Goal: Task Accomplishment & Management: Use online tool/utility

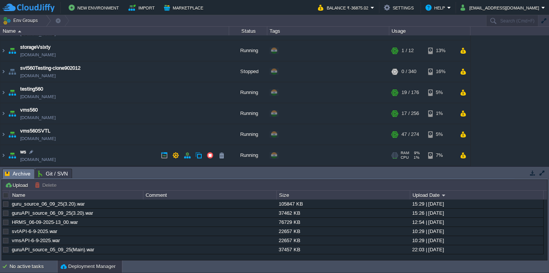
click at [116, 149] on td "ws [DOMAIN_NAME]" at bounding box center [114, 155] width 229 height 21
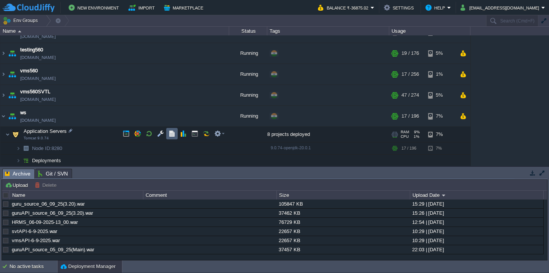
click at [175, 134] on td at bounding box center [171, 133] width 11 height 11
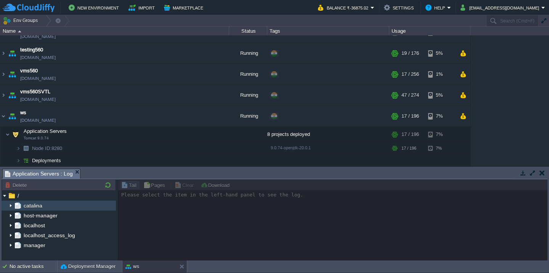
click at [11, 206] on img at bounding box center [11, 206] width 6 height 10
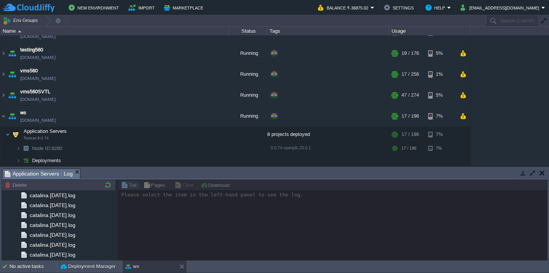
scroll to position [902, 0]
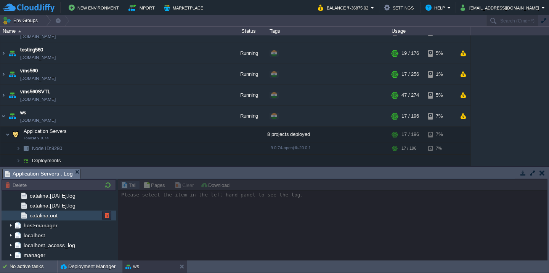
click at [57, 215] on span "catalina.out" at bounding box center [43, 215] width 30 height 7
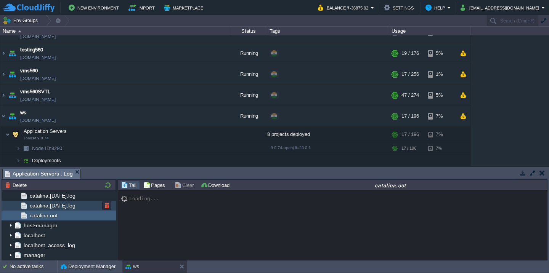
click at [77, 209] on span "catalina.[DATE].log" at bounding box center [52, 205] width 48 height 7
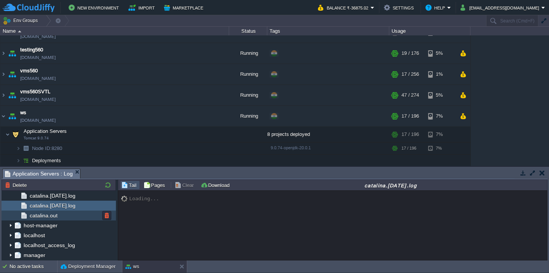
click at [70, 218] on div "catalina.out" at bounding box center [59, 216] width 114 height 10
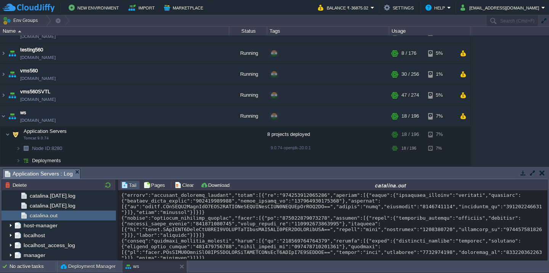
scroll to position [8464, 0]
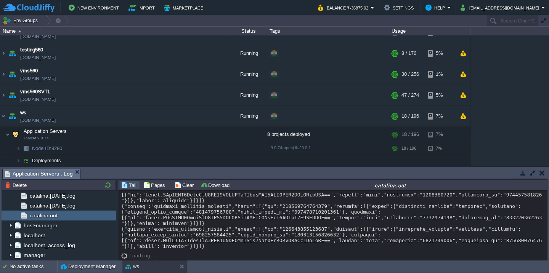
click at [531, 173] on button "button" at bounding box center [532, 173] width 7 height 7
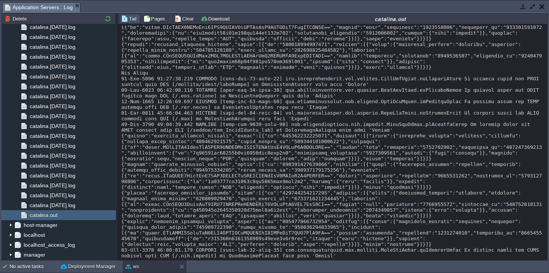
scroll to position [7542, 0]
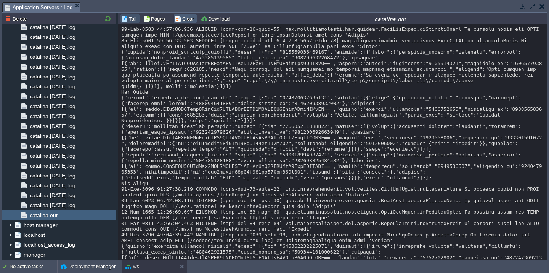
click at [177, 14] on td "Clear" at bounding box center [185, 18] width 24 height 9
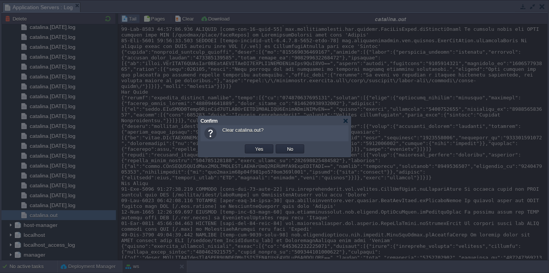
click at [253, 146] on button "Yes" at bounding box center [259, 149] width 13 height 7
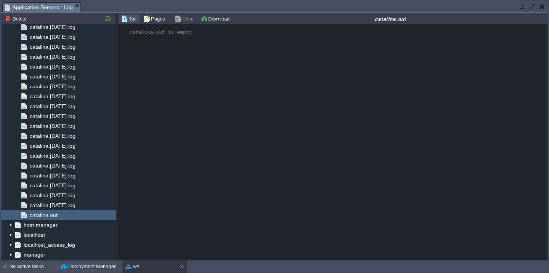
scroll to position [0, 0]
click at [25, 265] on div "No active tasks" at bounding box center [34, 267] width 48 height 12
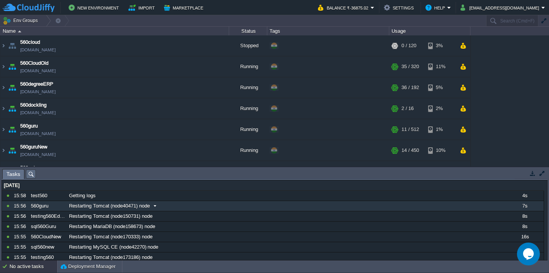
scroll to position [34, 0]
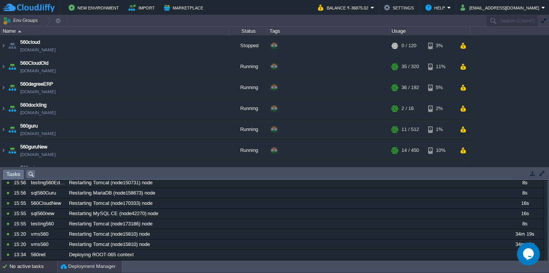
click at [75, 272] on div "Deployment Manager" at bounding box center [90, 267] width 64 height 12
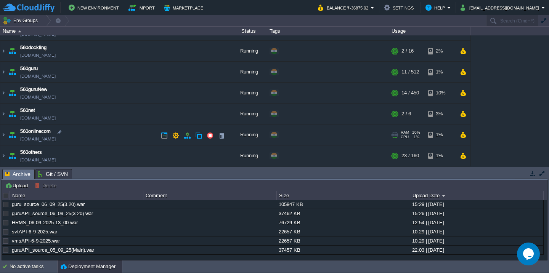
scroll to position [57, 0]
click at [117, 72] on td "560guru [DOMAIN_NAME]" at bounding box center [114, 72] width 229 height 21
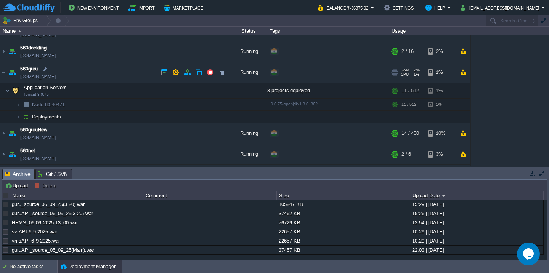
scroll to position [69, 0]
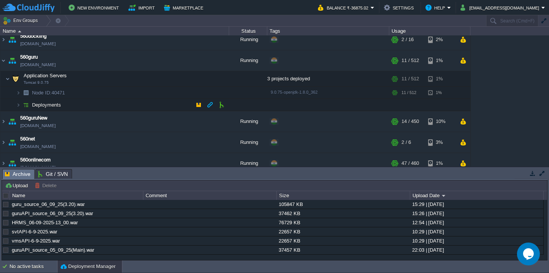
click at [112, 103] on td "Deployments" at bounding box center [114, 105] width 229 height 12
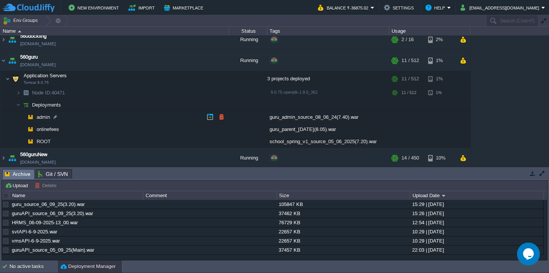
scroll to position [95, 0]
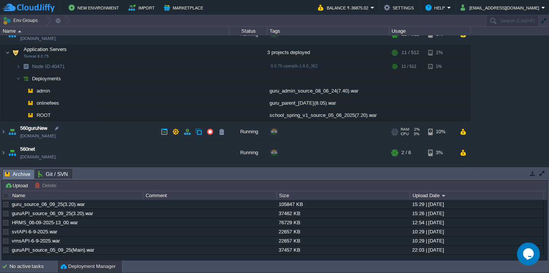
click at [127, 130] on td "560guruNew [DOMAIN_NAME]" at bounding box center [114, 132] width 229 height 21
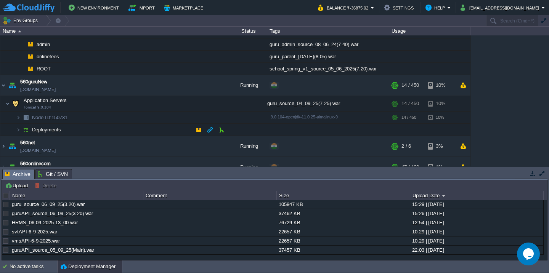
scroll to position [150, 0]
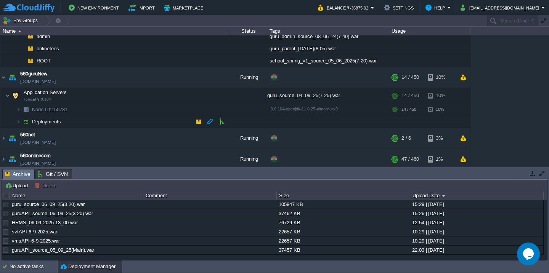
click at [129, 124] on td "Deployments" at bounding box center [114, 122] width 229 height 12
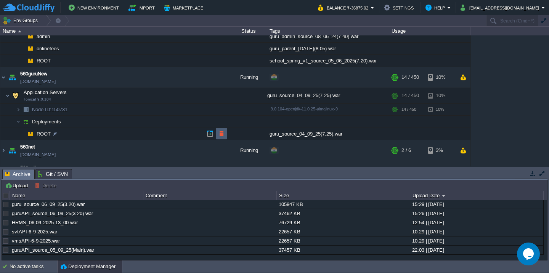
click at [222, 133] on button "button" at bounding box center [221, 133] width 7 height 7
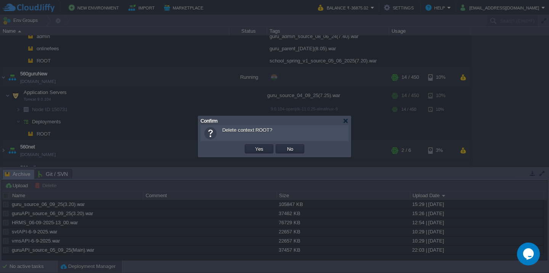
click at [253, 146] on button "Yes" at bounding box center [259, 149] width 13 height 7
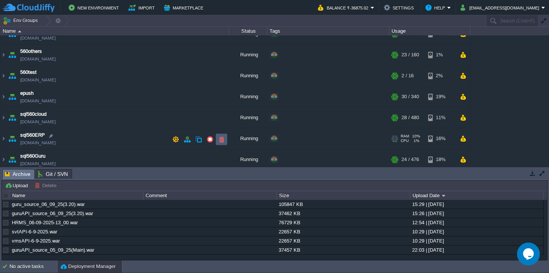
scroll to position [307, 0]
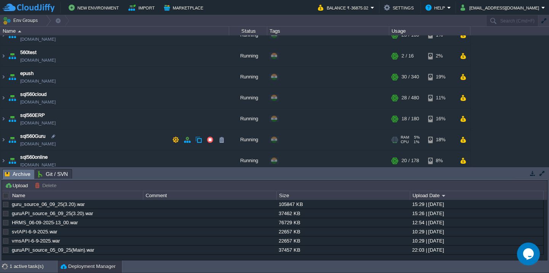
click at [140, 144] on td "sql560Guru sql560guru.cloudjiffy.net" at bounding box center [114, 140] width 229 height 21
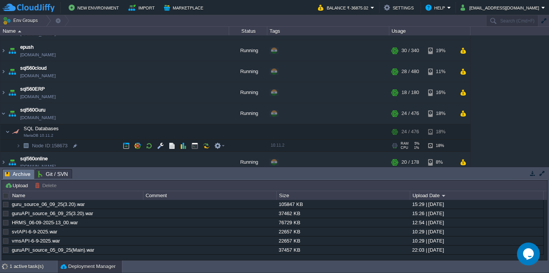
scroll to position [340, 0]
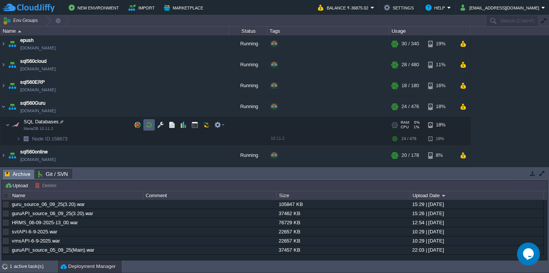
click at [149, 125] on button "button" at bounding box center [149, 125] width 7 height 7
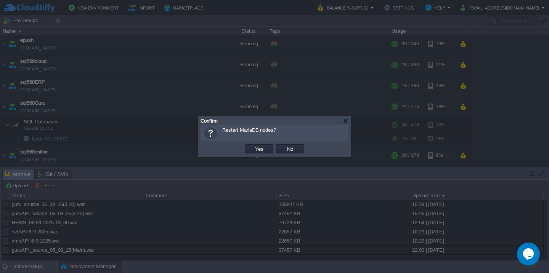
click at [253, 146] on button "Yes" at bounding box center [259, 149] width 13 height 7
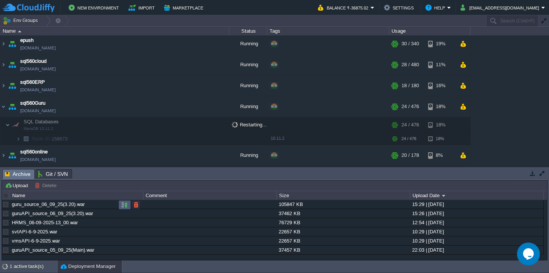
click at [122, 207] on button "button" at bounding box center [124, 205] width 7 height 7
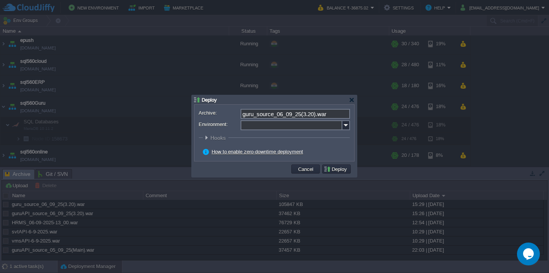
click at [272, 125] on input "Environment:" at bounding box center [292, 125] width 102 height 10
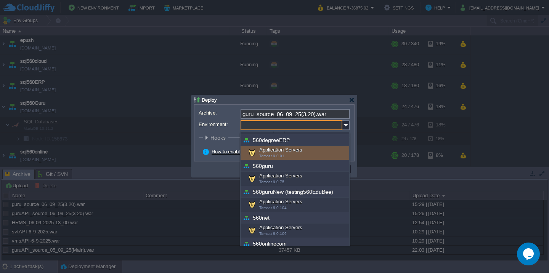
scroll to position [50, 0]
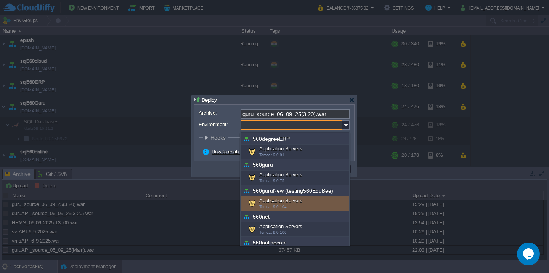
click at [269, 204] on div "Application Servers Tomcat 9.0.104" at bounding box center [295, 204] width 109 height 14
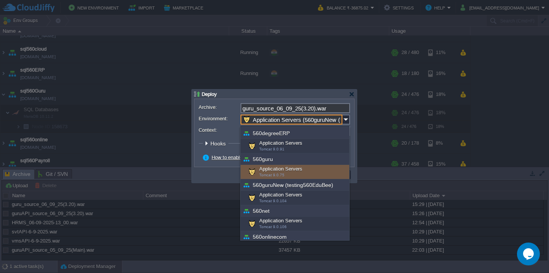
scroll to position [15, 0]
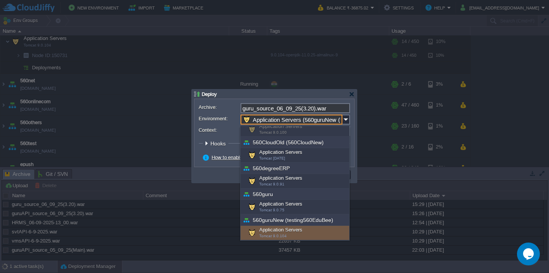
click at [258, 230] on div "Application Servers Tomcat 9.0.104" at bounding box center [295, 233] width 109 height 14
type input "Application Servers (560guruNew (testing560EduBee))"
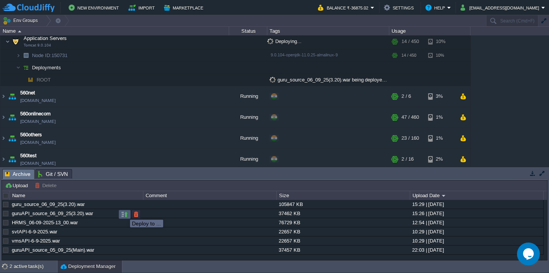
click at [124, 214] on button "button" at bounding box center [124, 214] width 7 height 7
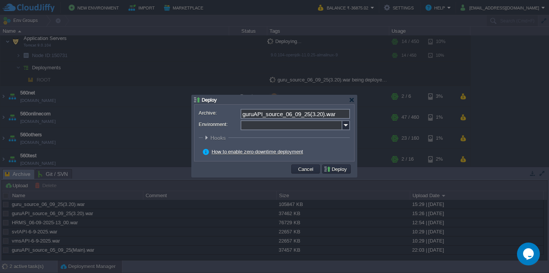
click at [272, 128] on input "Environment:" at bounding box center [292, 125] width 102 height 10
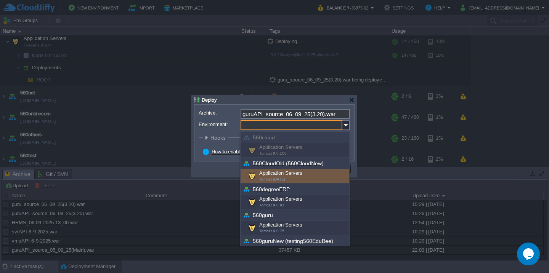
scroll to position [299, 0]
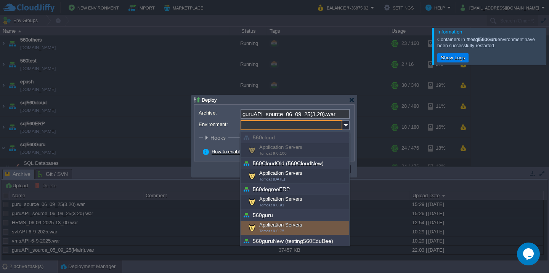
click at [276, 228] on div "Application Servers Tomcat 9.0.75" at bounding box center [295, 228] width 109 height 14
type input "Application Servers (560guru)"
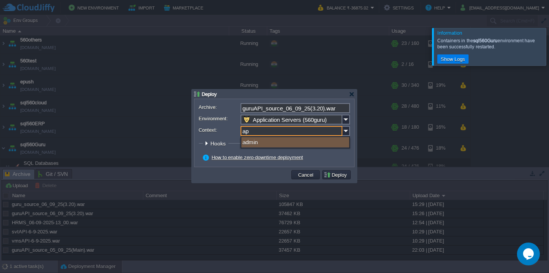
type input "api"
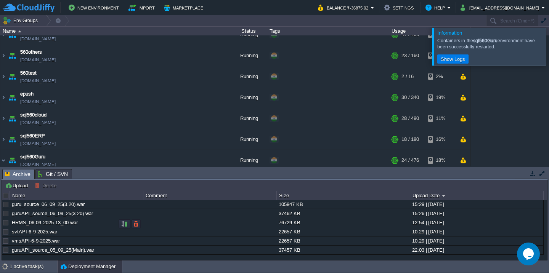
scroll to position [106, 0]
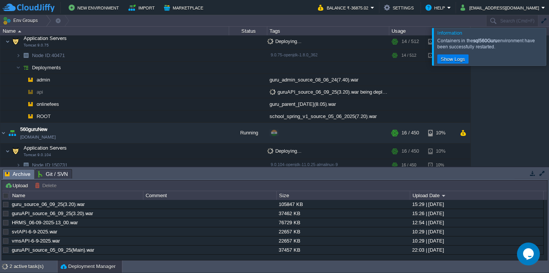
click at [549, 40] on div at bounding box center [558, 46] width 0 height 37
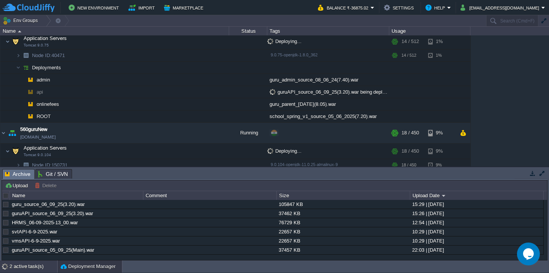
click at [29, 267] on div "2 active task(s)" at bounding box center [34, 267] width 48 height 12
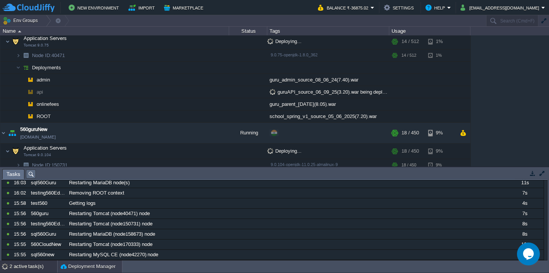
click at [80, 269] on button "Deployment Manager" at bounding box center [88, 267] width 55 height 8
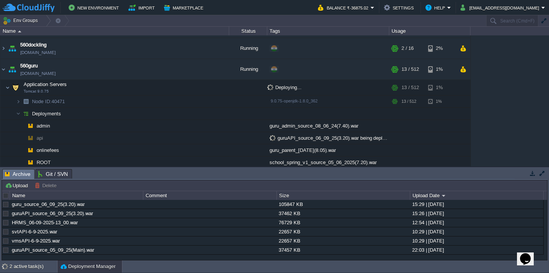
scroll to position [574, 0]
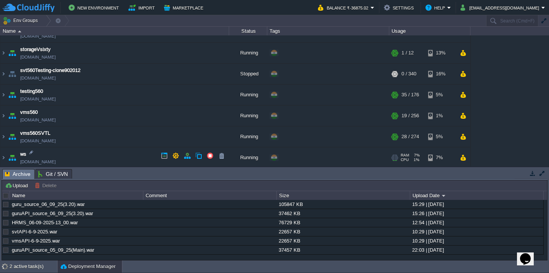
click at [101, 152] on td "ws [DOMAIN_NAME]" at bounding box center [114, 158] width 229 height 21
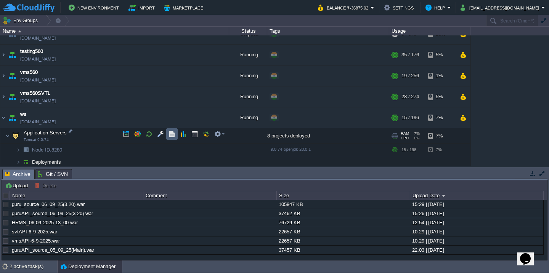
click at [167, 132] on td at bounding box center [171, 133] width 11 height 11
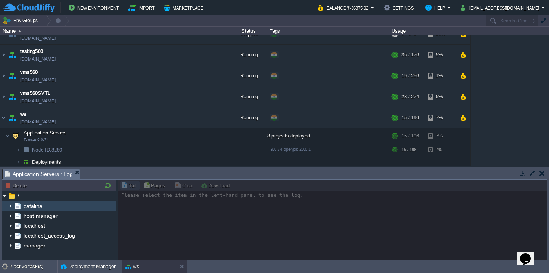
click at [9, 208] on img at bounding box center [11, 206] width 6 height 10
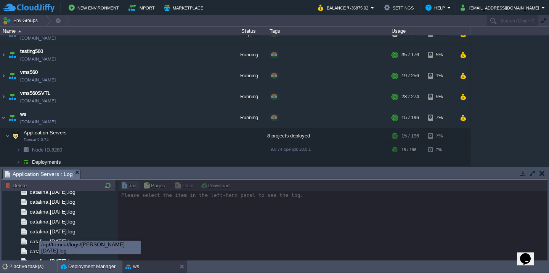
scroll to position [902, 0]
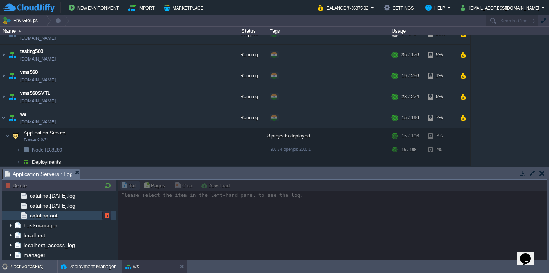
click at [64, 216] on div "catalina.out" at bounding box center [59, 216] width 114 height 10
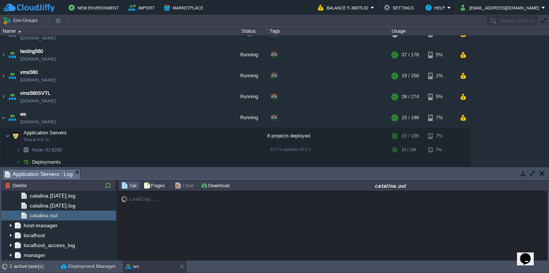
click at [531, 172] on button "button" at bounding box center [532, 173] width 7 height 7
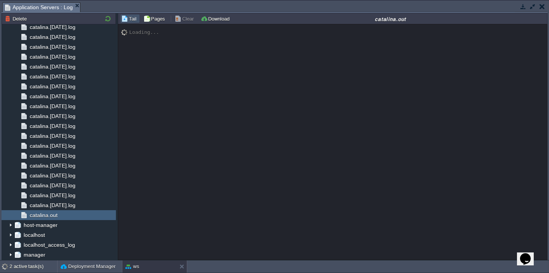
scroll to position [736, 0]
click at [77, 209] on span "catalina.[DATE].log" at bounding box center [52, 205] width 48 height 7
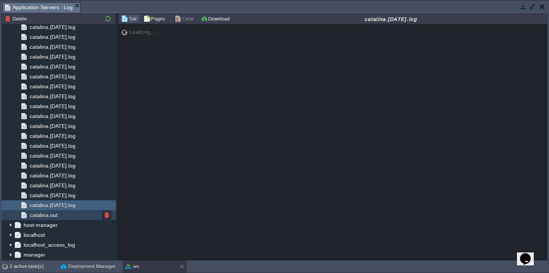
click at [78, 213] on div "catalina.out" at bounding box center [59, 215] width 114 height 10
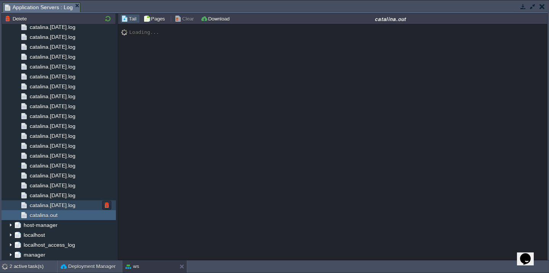
click at [70, 203] on span "catalina.[DATE].log" at bounding box center [52, 205] width 48 height 7
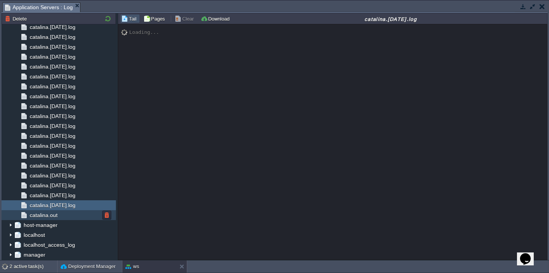
click at [66, 215] on div "catalina.out" at bounding box center [59, 215] width 114 height 10
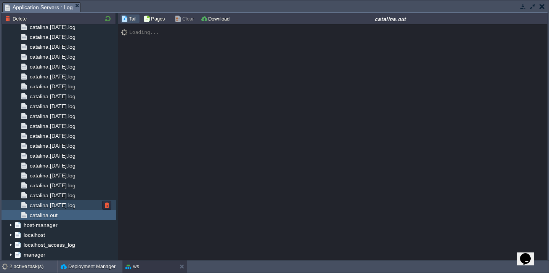
click at [74, 207] on span "catalina.[DATE].log" at bounding box center [52, 205] width 48 height 7
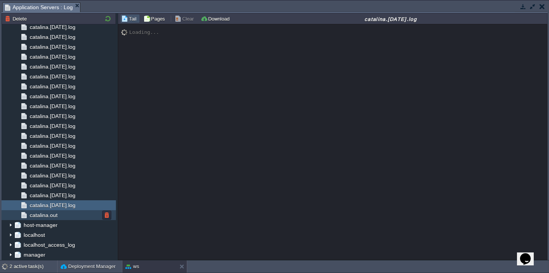
click at [66, 216] on div "catalina.out" at bounding box center [59, 215] width 114 height 10
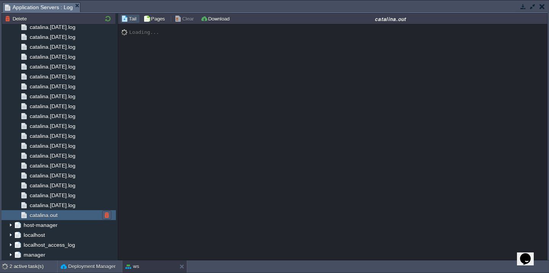
click at [104, 217] on button "button" at bounding box center [106, 215] width 7 height 7
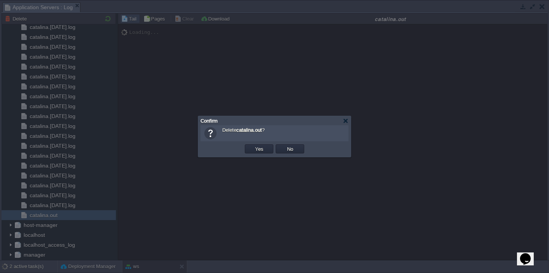
click at [253, 146] on button "Yes" at bounding box center [259, 149] width 13 height 7
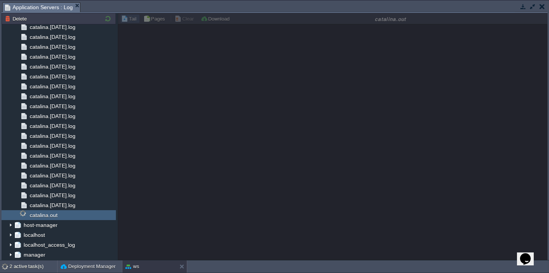
click at [540, 6] on button "button" at bounding box center [541, 6] width 5 height 7
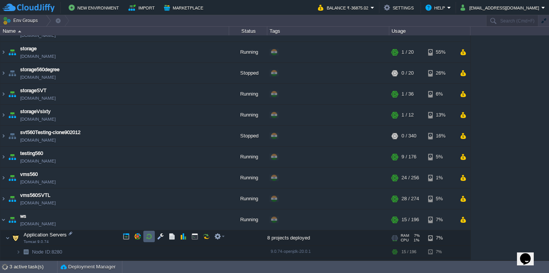
click at [148, 239] on button "button" at bounding box center [149, 236] width 7 height 7
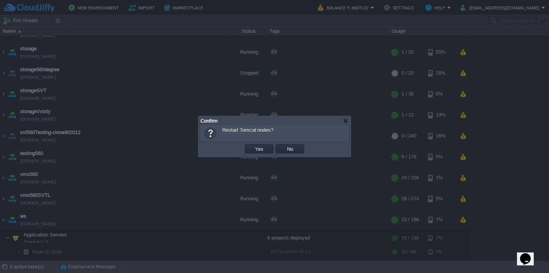
click at [253, 146] on button "Yes" at bounding box center [259, 149] width 13 height 7
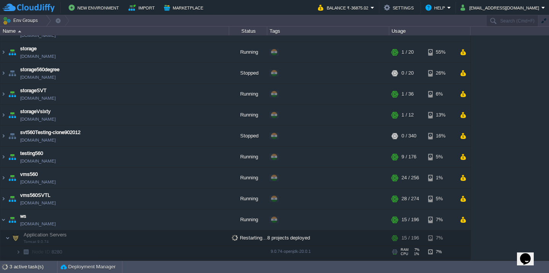
scroll to position [520, 0]
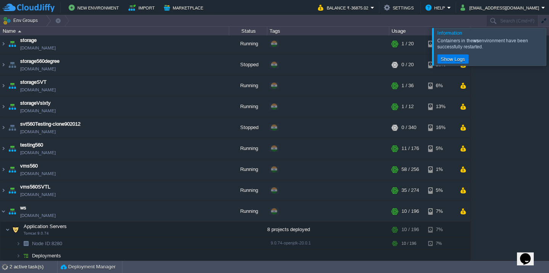
click at [549, 48] on div at bounding box center [558, 46] width 0 height 37
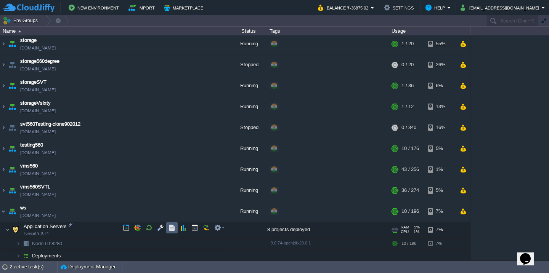
click at [174, 229] on button "button" at bounding box center [172, 228] width 7 height 7
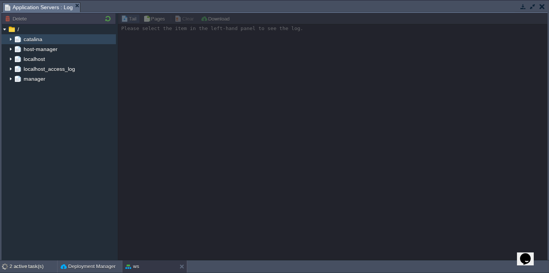
click at [11, 38] on img at bounding box center [11, 39] width 6 height 10
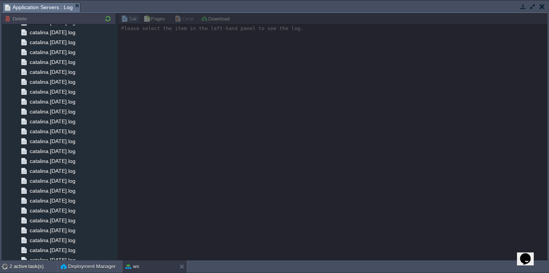
scroll to position [736, 0]
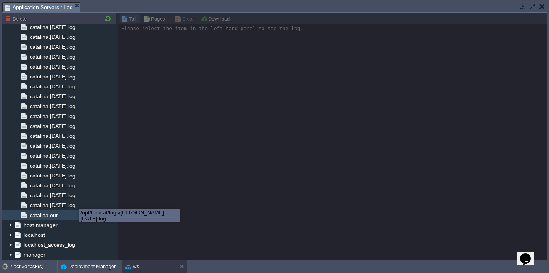
click at [64, 214] on div "catalina.out" at bounding box center [59, 215] width 114 height 10
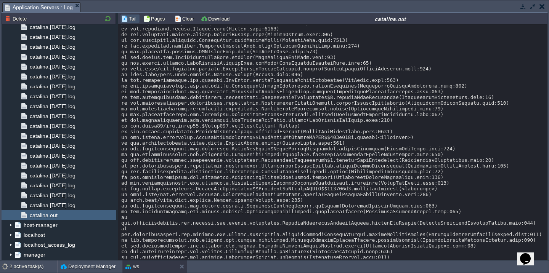
scroll to position [21558, 0]
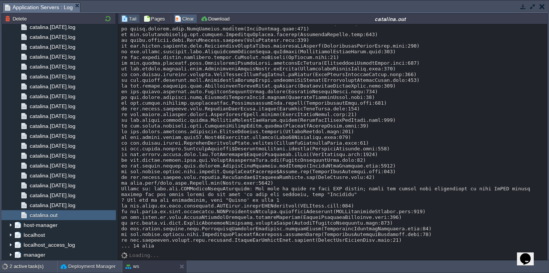
click at [181, 18] on button "Clear" at bounding box center [185, 18] width 21 height 7
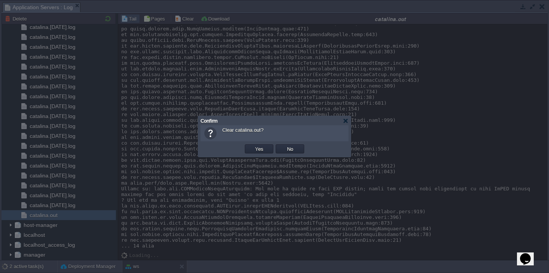
click at [253, 146] on button "Yes" at bounding box center [259, 149] width 13 height 7
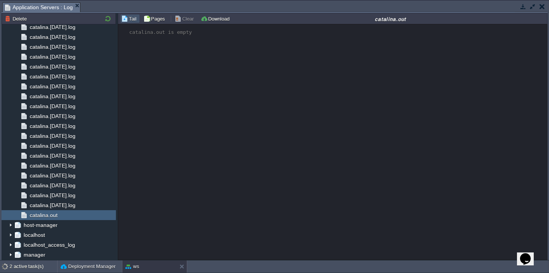
scroll to position [0, 0]
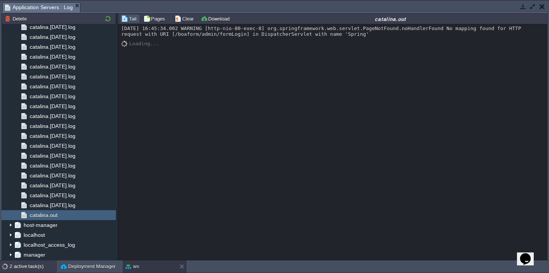
click at [28, 266] on div "2 active task(s)" at bounding box center [34, 267] width 48 height 12
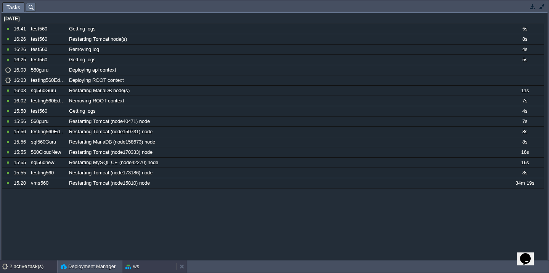
click at [143, 266] on div "ws" at bounding box center [149, 267] width 54 height 12
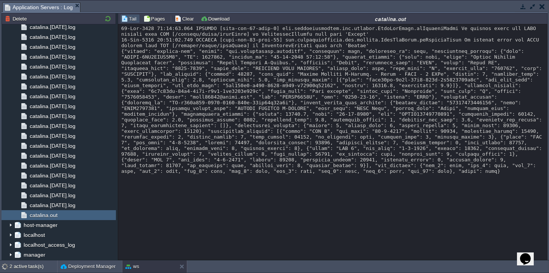
click at [264, 91] on div at bounding box center [332, 100] width 423 height 149
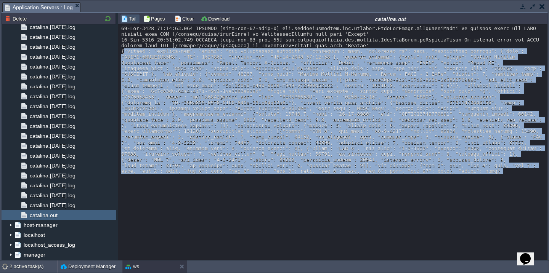
click at [264, 91] on div at bounding box center [332, 100] width 423 height 149
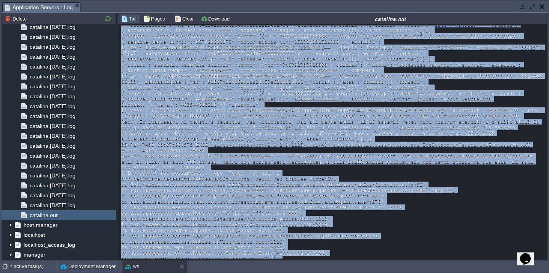
scroll to position [199, 0]
click at [398, 188] on div at bounding box center [332, 276] width 423 height 898
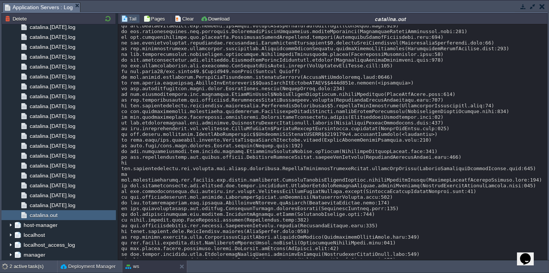
scroll to position [692, 0]
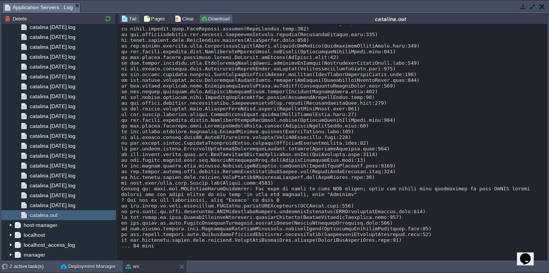
click at [226, 21] on button "Download" at bounding box center [216, 18] width 31 height 7
click at [180, 22] on button "Clear" at bounding box center [185, 18] width 21 height 7
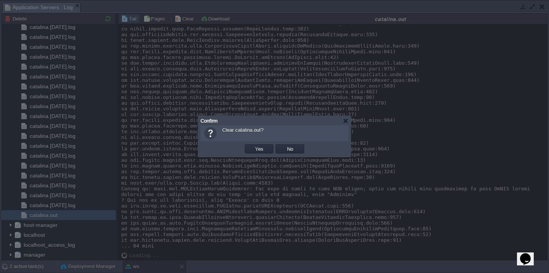
click at [253, 146] on button "Yes" at bounding box center [259, 149] width 13 height 7
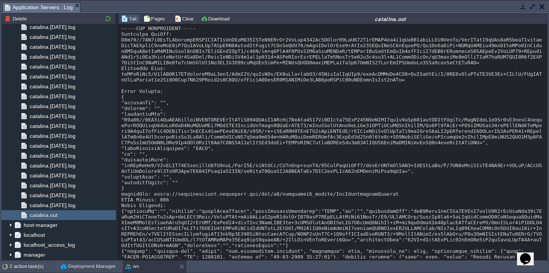
scroll to position [297, 0]
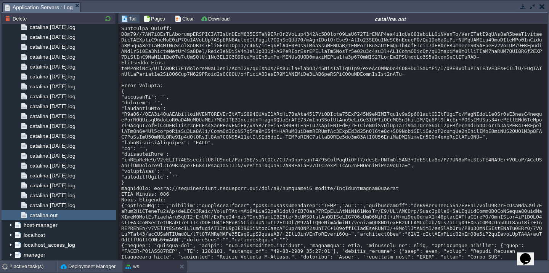
click at [328, 138] on div at bounding box center [332, 108] width 423 height 761
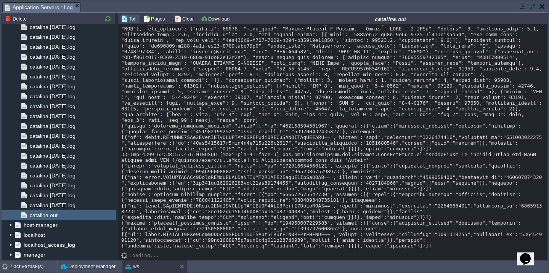
scroll to position [0, 0]
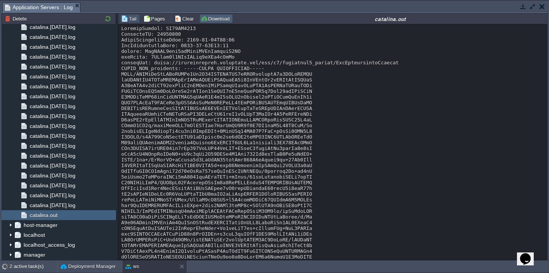
click at [223, 22] on button "Download" at bounding box center [216, 18] width 31 height 7
copy div "TN37AR9383"
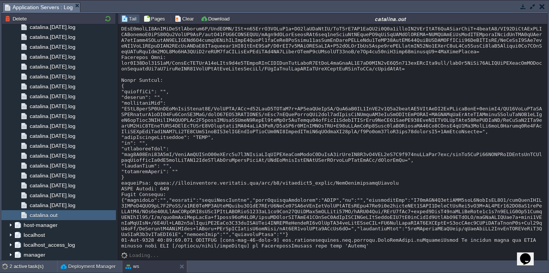
scroll to position [8955, 0]
click at [183, 18] on button "Clear" at bounding box center [185, 18] width 21 height 7
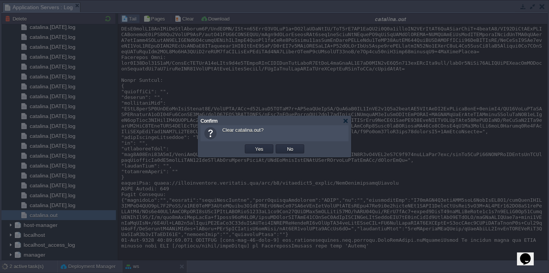
click at [253, 146] on button "Yes" at bounding box center [259, 149] width 13 height 7
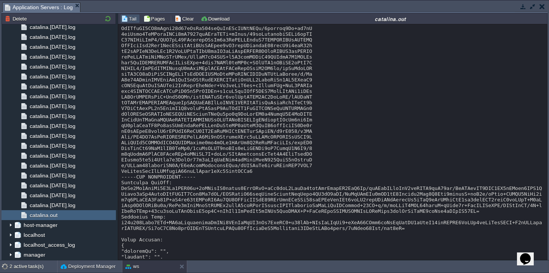
scroll to position [892, 0]
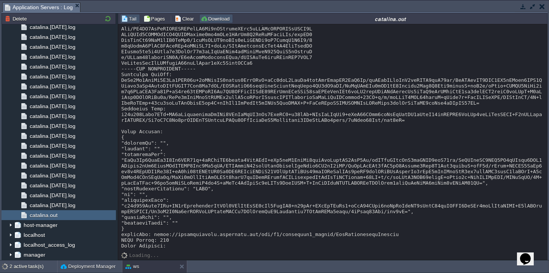
click at [218, 17] on button "Download" at bounding box center [216, 18] width 31 height 7
click at [530, 9] on button "button" at bounding box center [532, 6] width 7 height 7
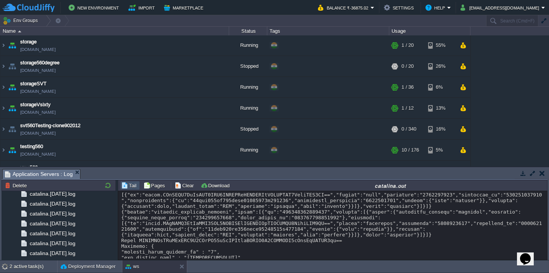
scroll to position [0, 0]
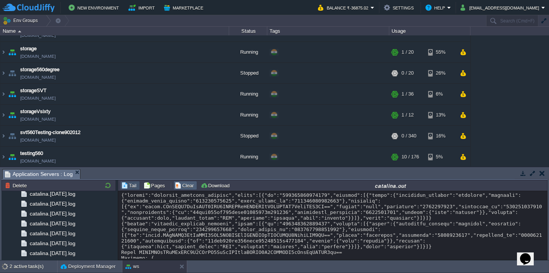
click at [179, 190] on td "Clear" at bounding box center [185, 185] width 24 height 9
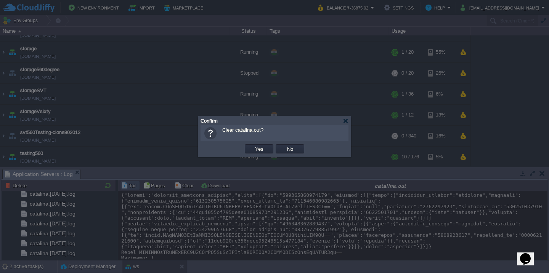
click at [253, 146] on button "Yes" at bounding box center [259, 149] width 13 height 7
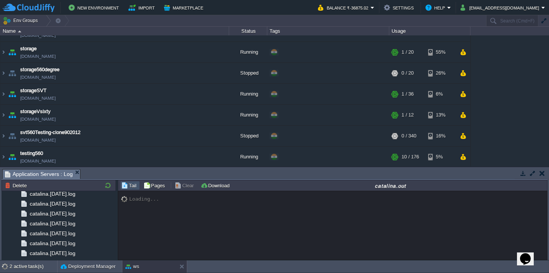
click at [533, 176] on button "button" at bounding box center [532, 173] width 7 height 7
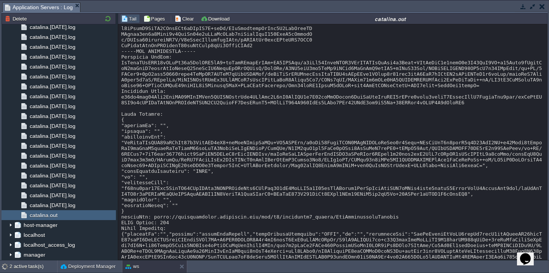
scroll to position [7256, 0]
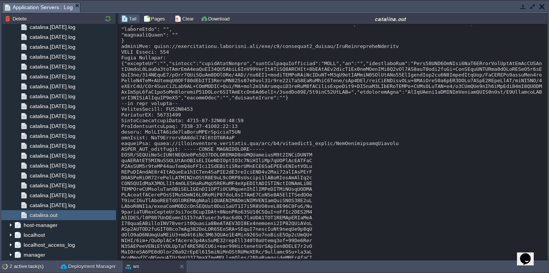
scroll to position [0, 0]
